Goal: Task Accomplishment & Management: Manage account settings

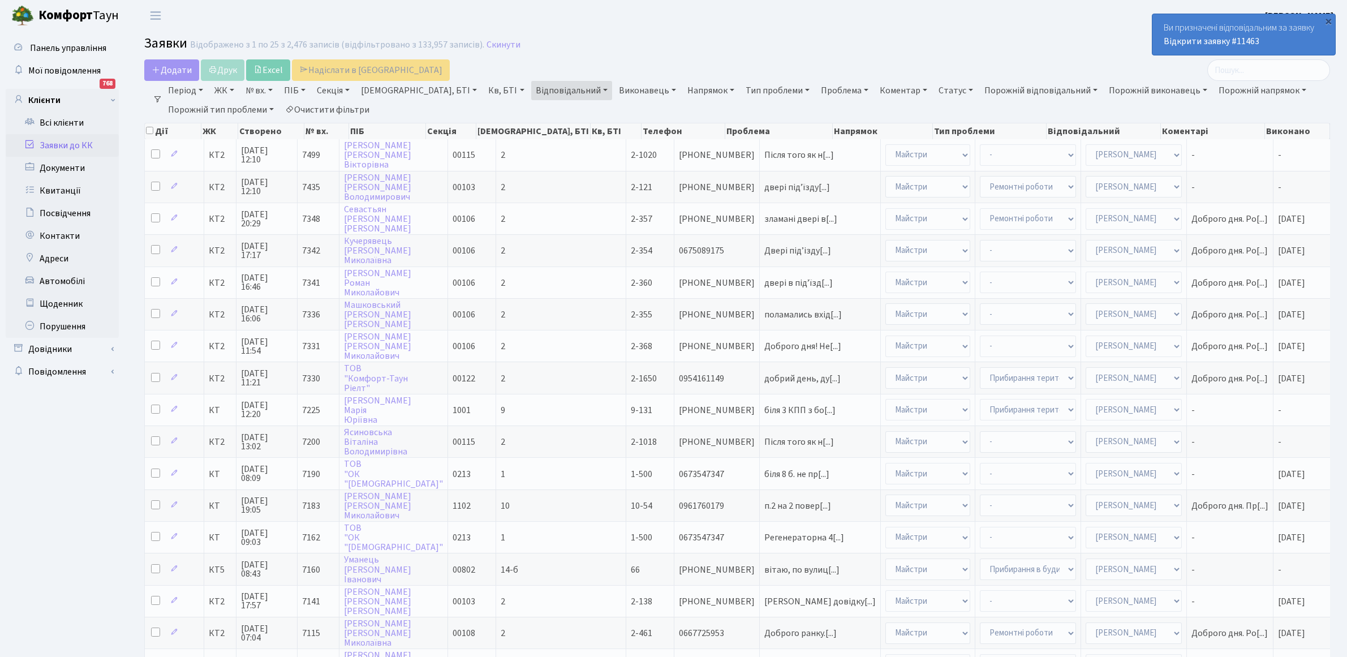
select select "25"
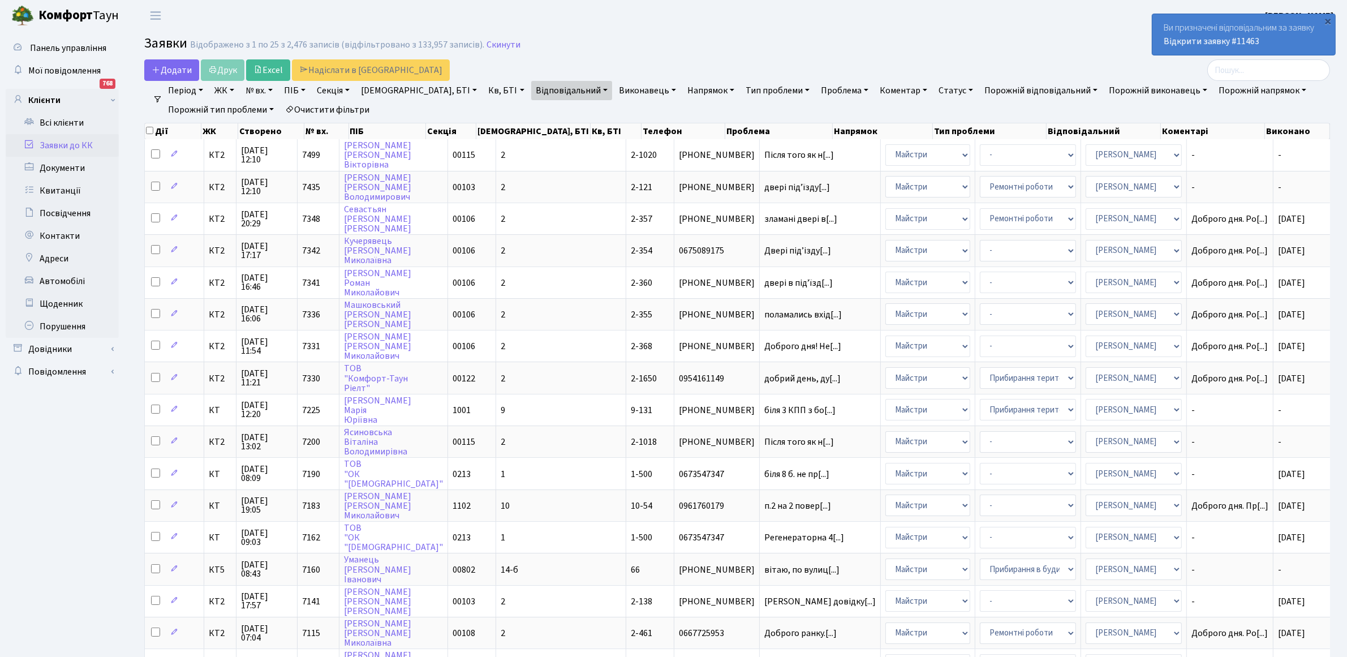
click at [1186, 29] on div "Ви призначені відповідальним за заявку Відкрити заявку #11463" at bounding box center [1244, 34] width 183 height 41
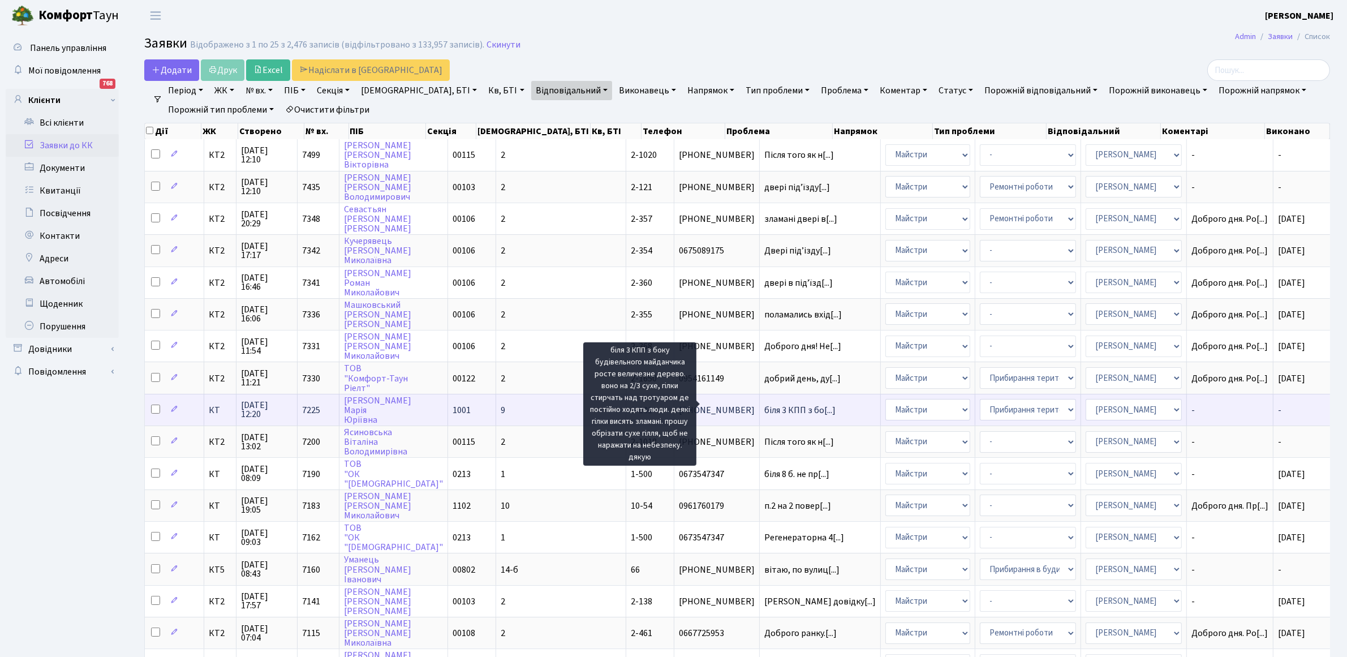
click at [764, 406] on span "біля 3 КПП з бо[...]" at bounding box center [799, 410] width 71 height 12
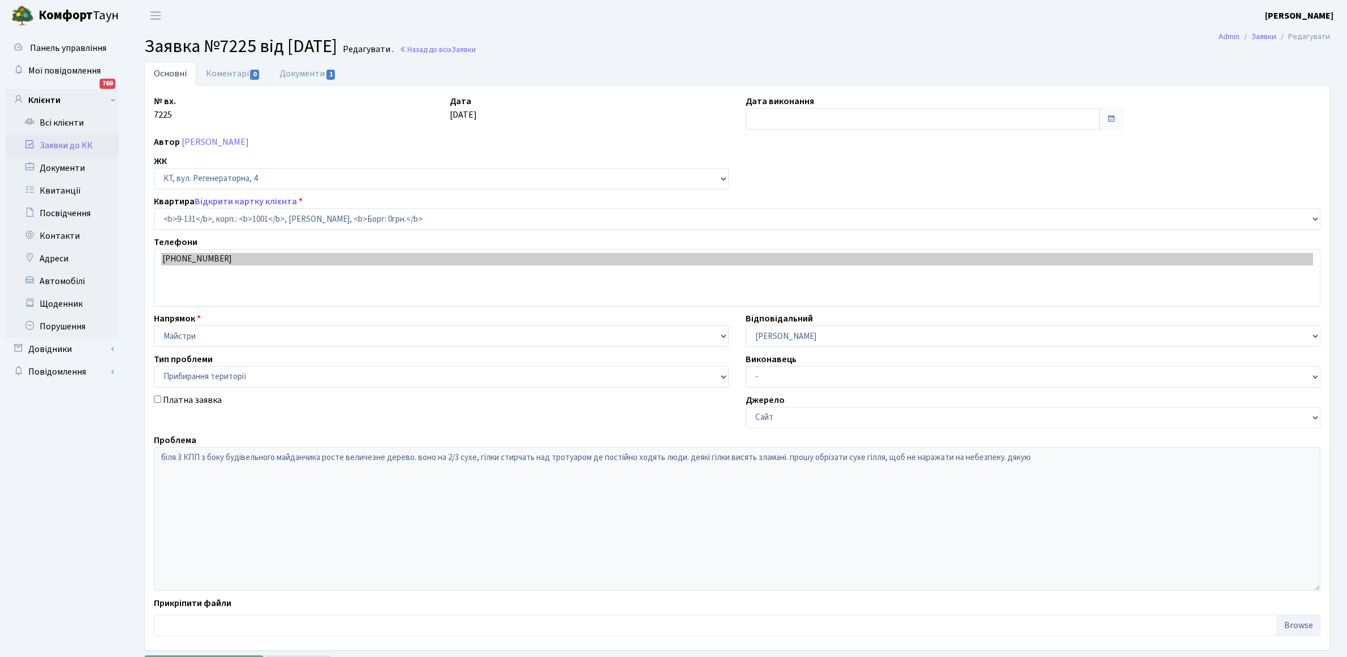
select select "6481"
select select "59"
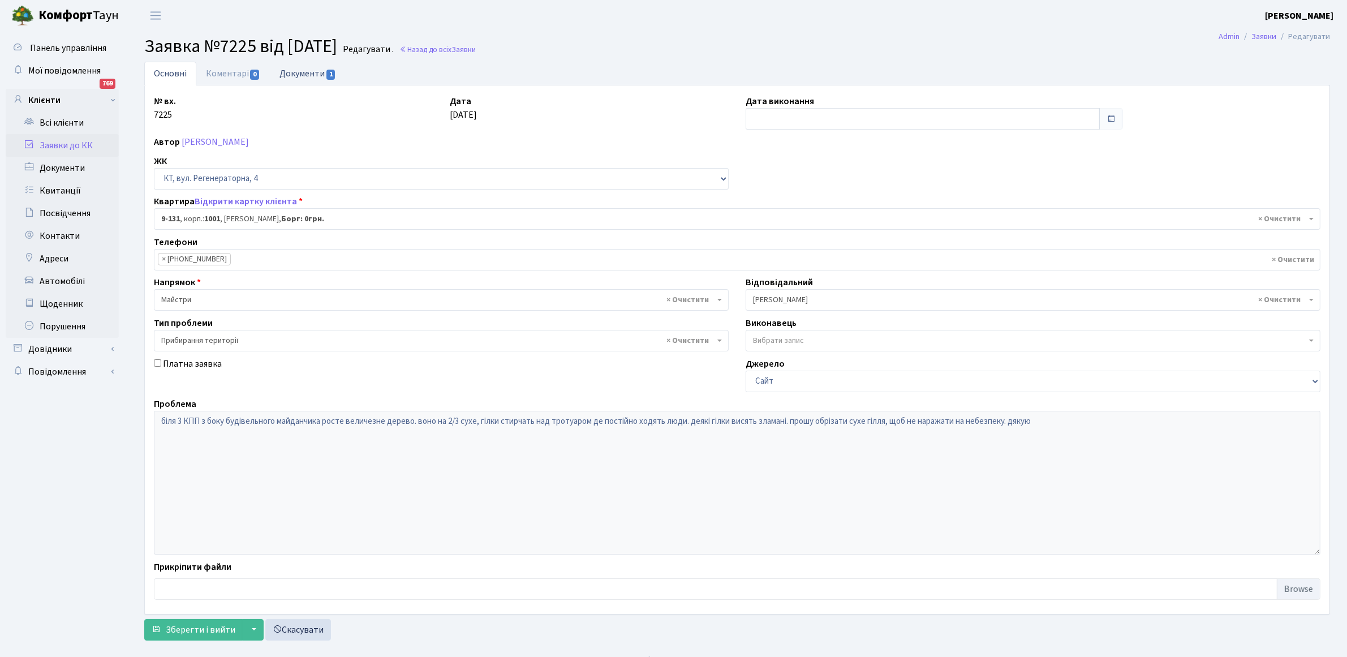
click at [294, 79] on link "Документи 1" at bounding box center [308, 73] width 76 height 23
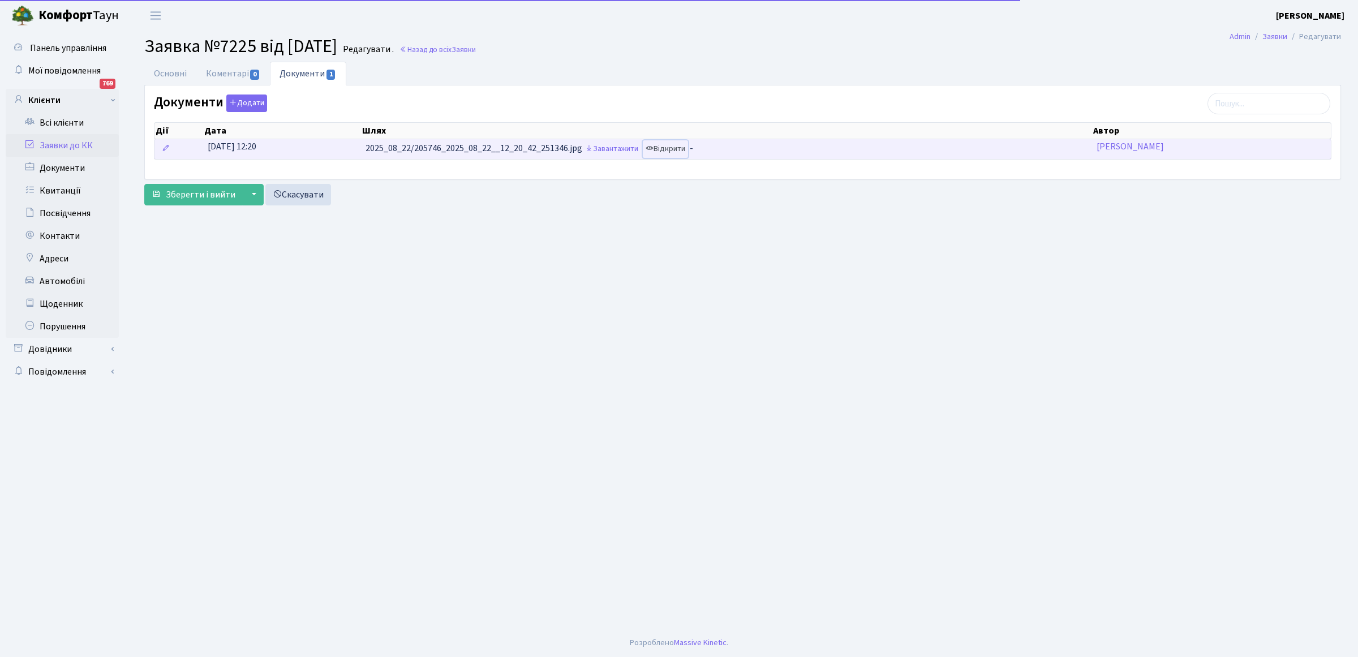
click at [679, 153] on link "Відкрити" at bounding box center [665, 149] width 45 height 18
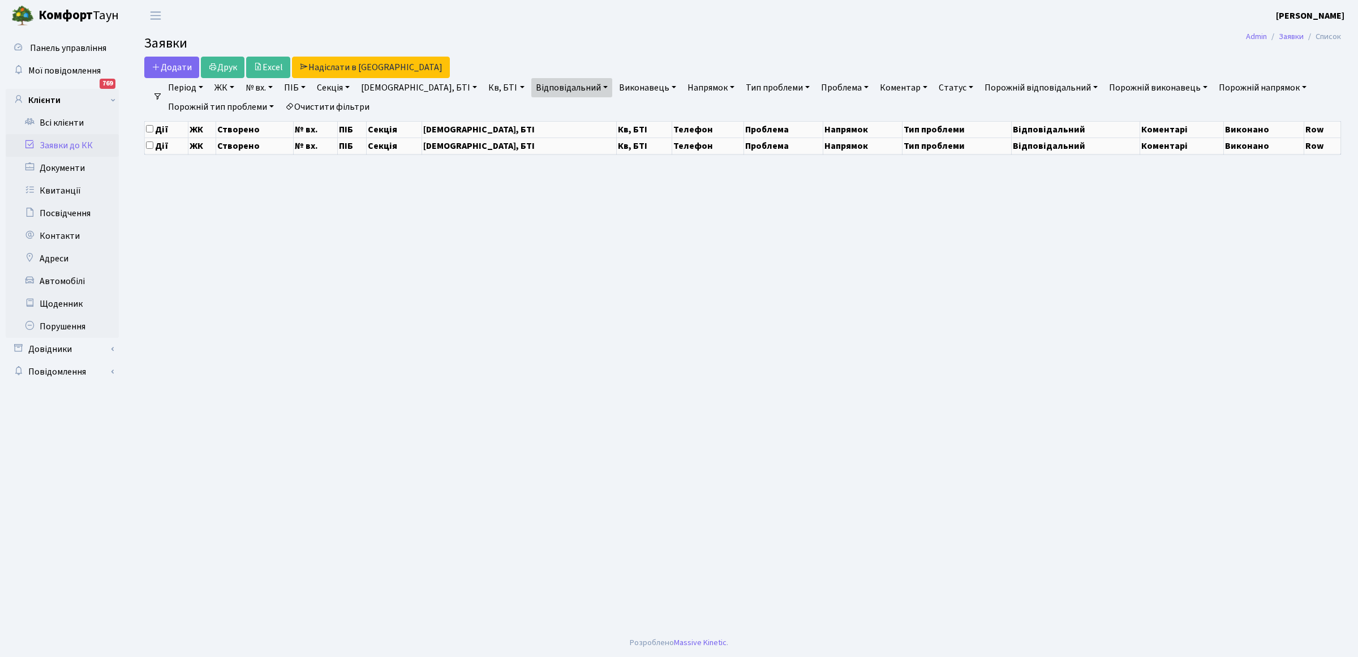
select select "25"
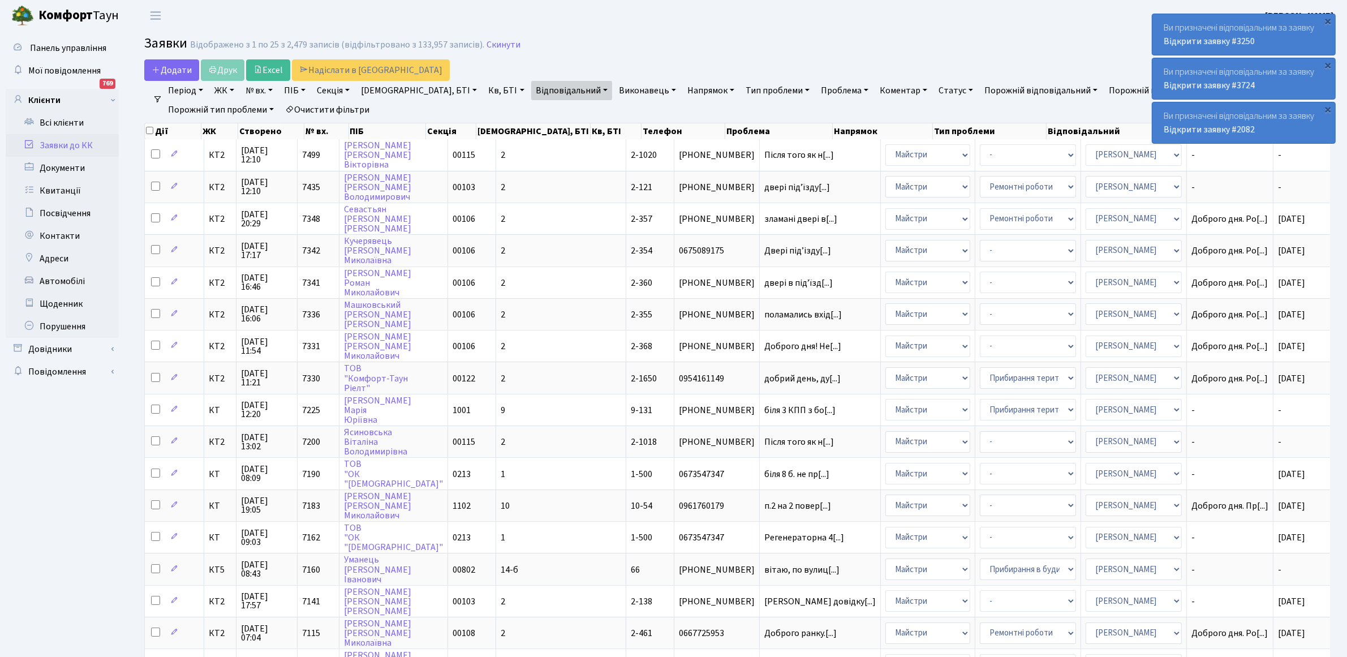
click at [1186, 116] on div "Ви призначені відповідальним за заявку Відкрити заявку #2082" at bounding box center [1244, 122] width 183 height 41
click at [1175, 85] on link "Відкрити заявку #3724" at bounding box center [1209, 85] width 91 height 12
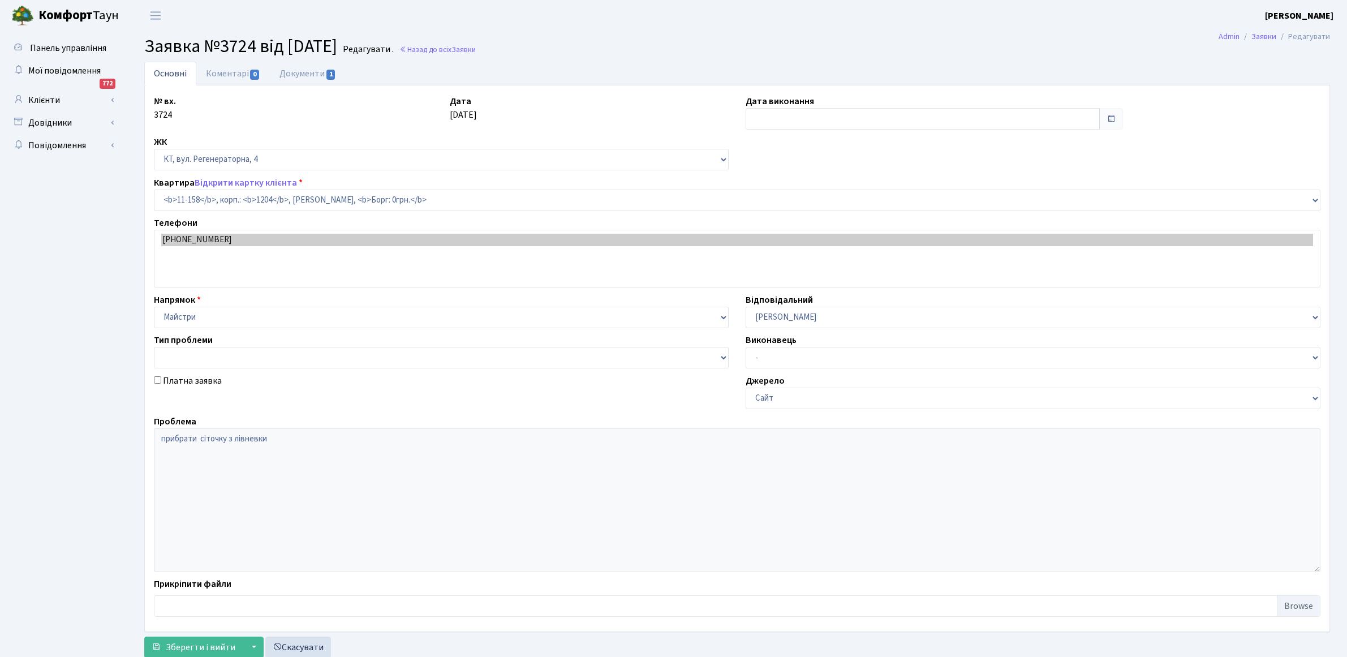
select select "6844"
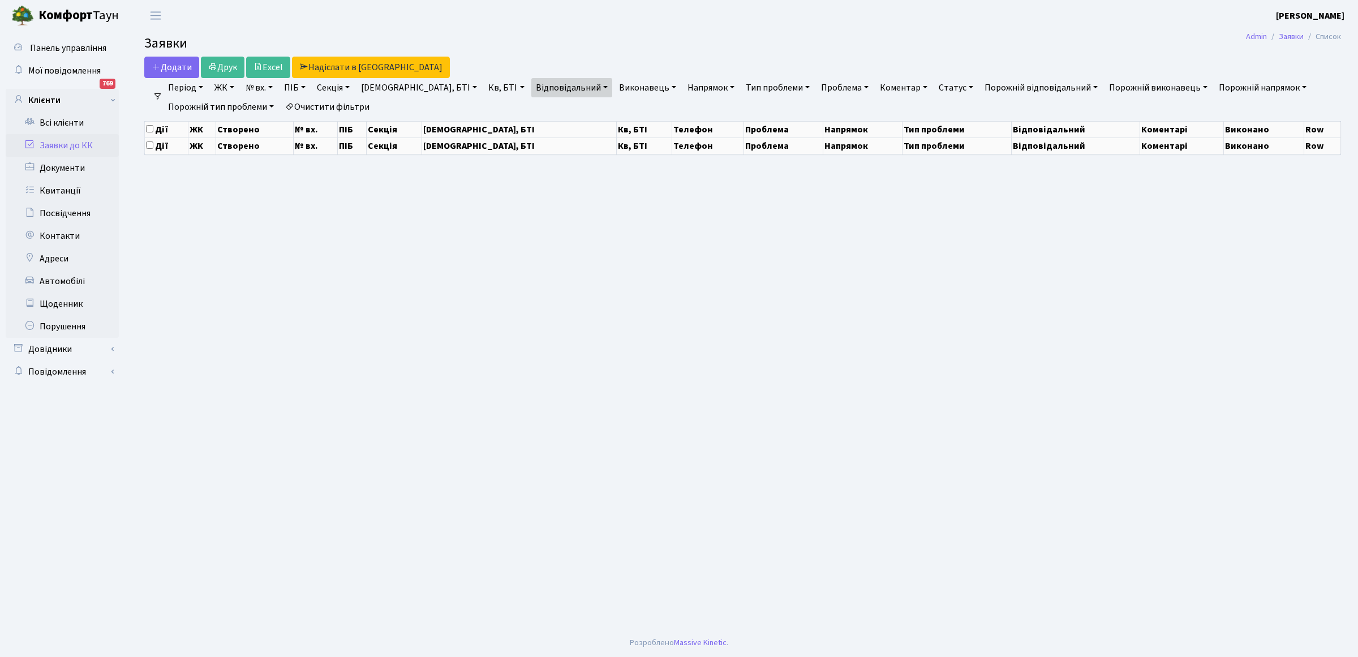
select select "25"
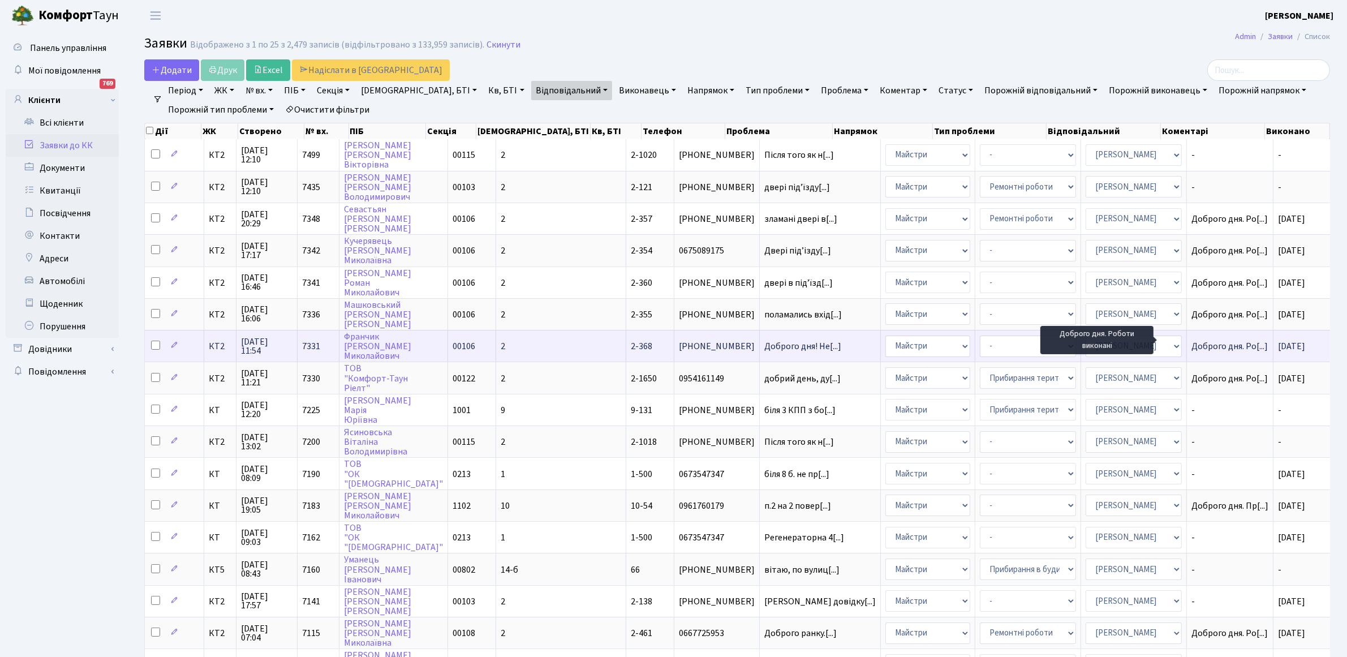
scroll to position [1, 0]
